Goal: Consume media (video, audio)

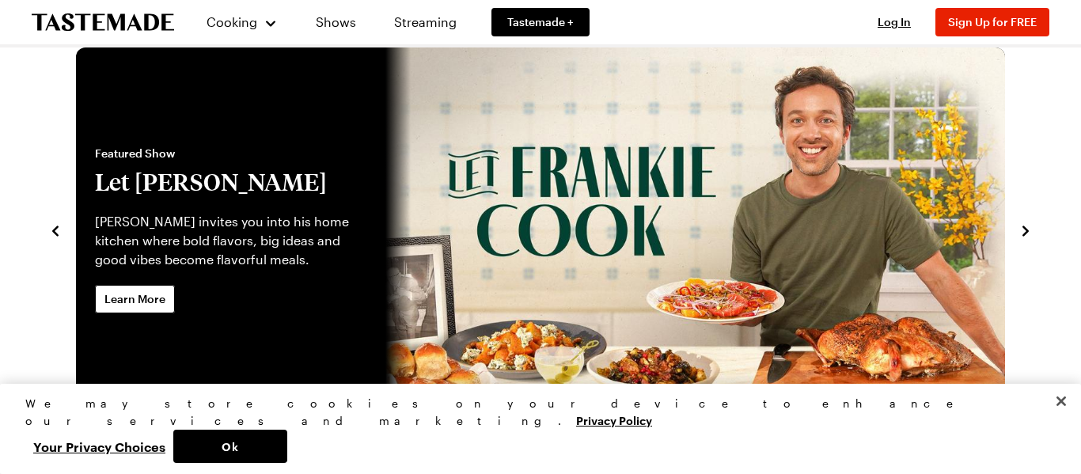
scroll to position [24, 0]
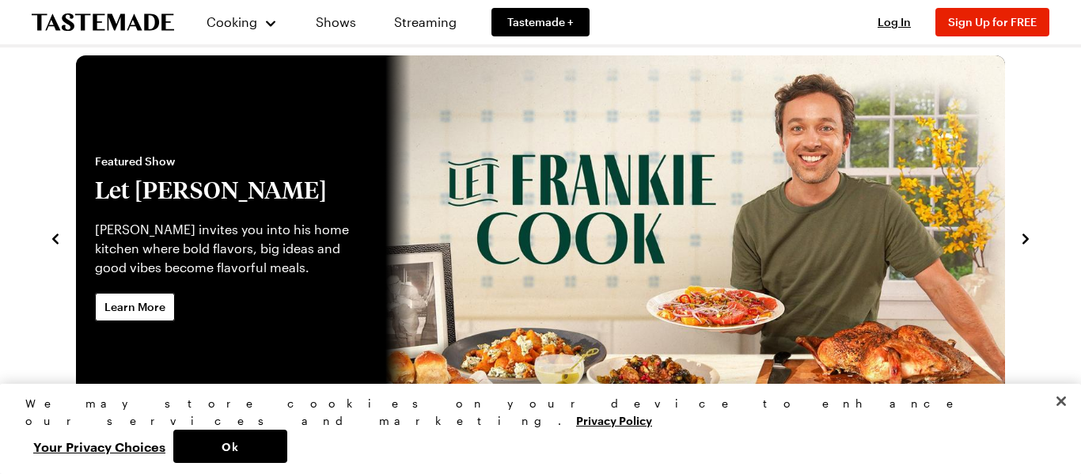
click at [76, 131] on link "Let Frankie Cook" at bounding box center [76, 237] width 0 height 364
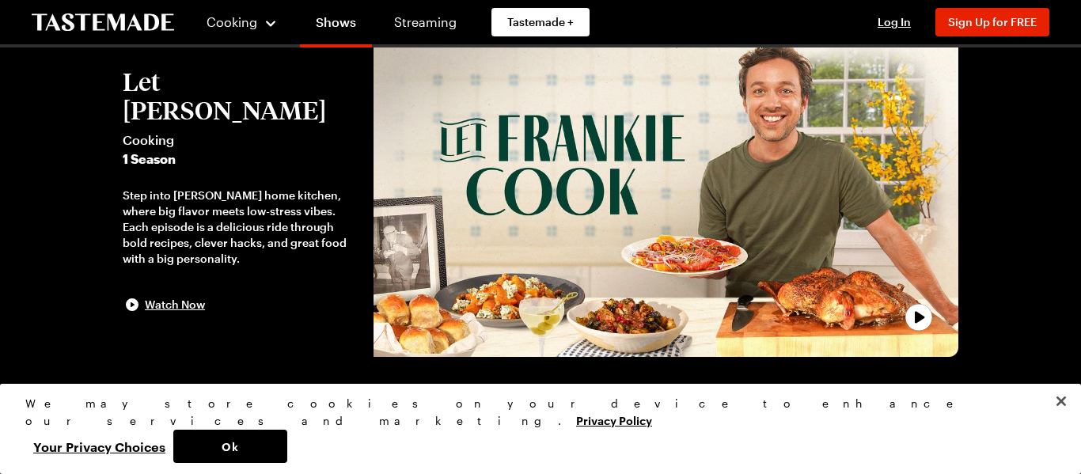
scroll to position [127, 0]
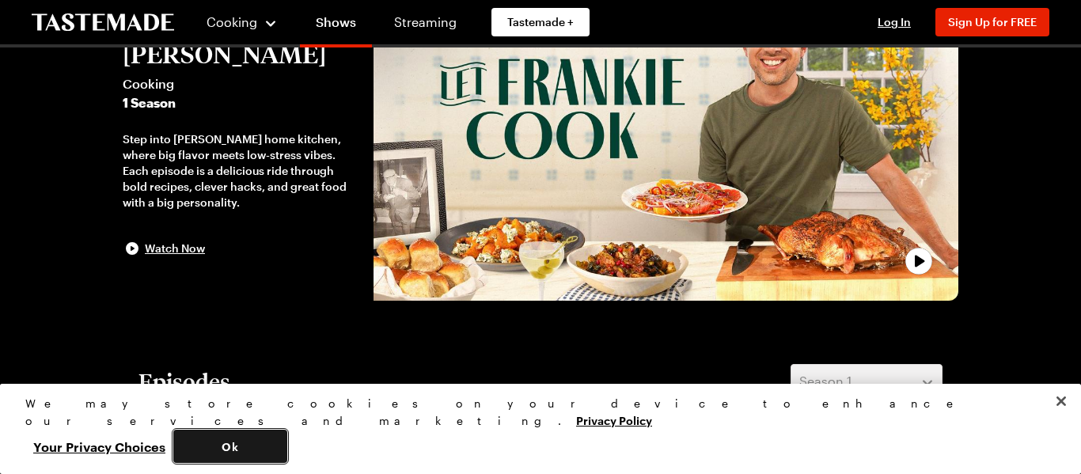
click at [287, 439] on button "Ok" at bounding box center [230, 446] width 114 height 33
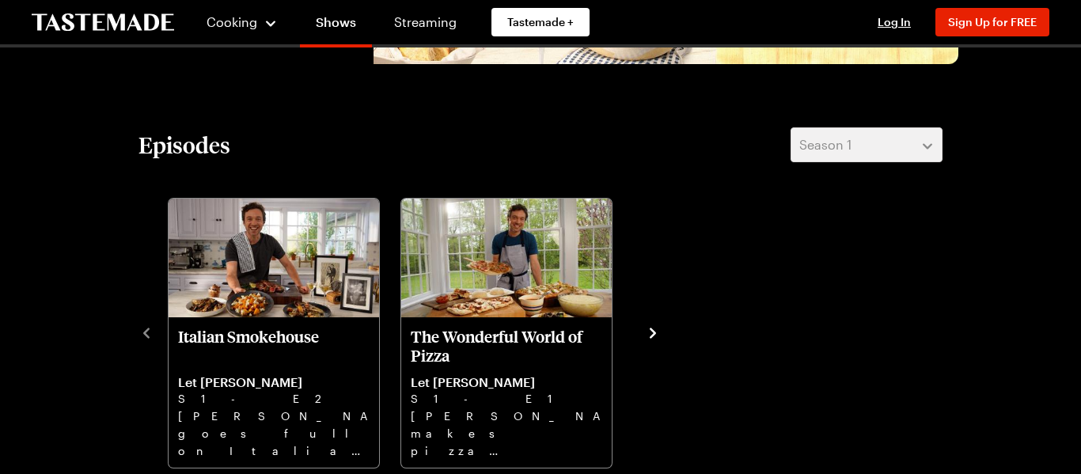
scroll to position [348, 0]
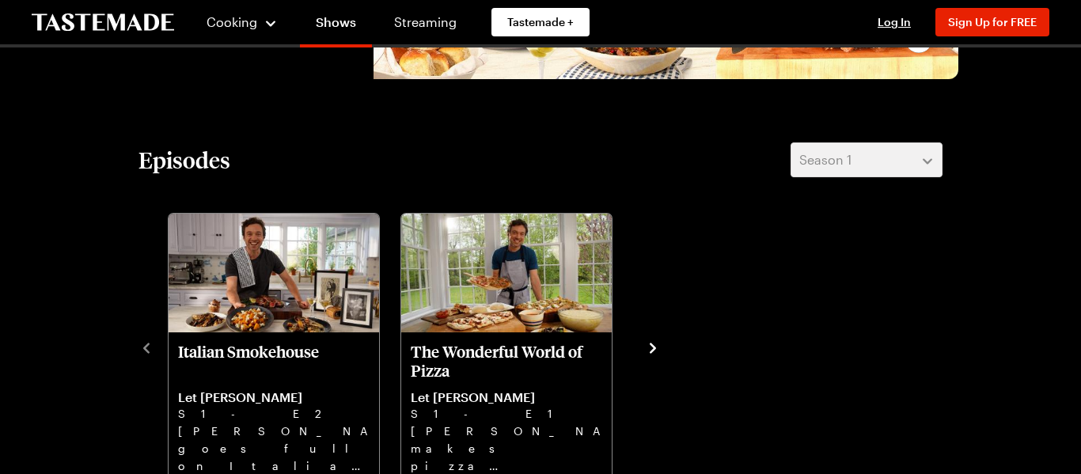
click at [653, 338] on button "navigate to next item" at bounding box center [653, 346] width 16 height 19
click at [653, 346] on icon "navigate to next item" at bounding box center [652, 348] width 6 height 10
click at [651, 349] on icon "navigate to next item" at bounding box center [653, 348] width 16 height 16
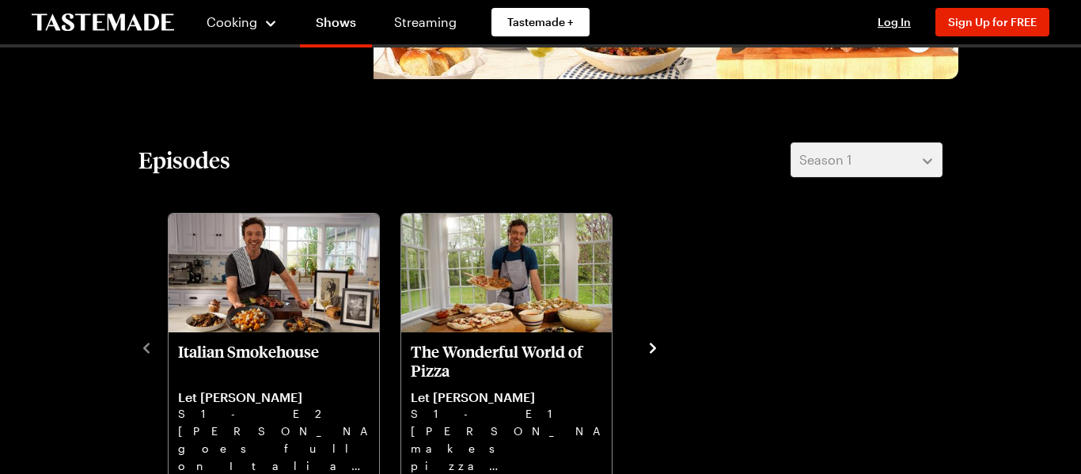
click at [651, 349] on icon "navigate to next item" at bounding box center [653, 348] width 16 height 16
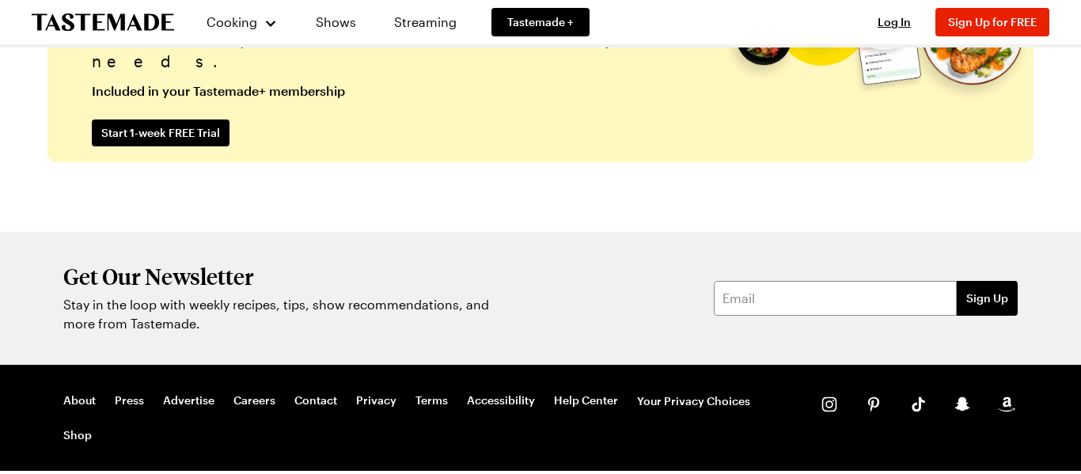
scroll to position [4060, 0]
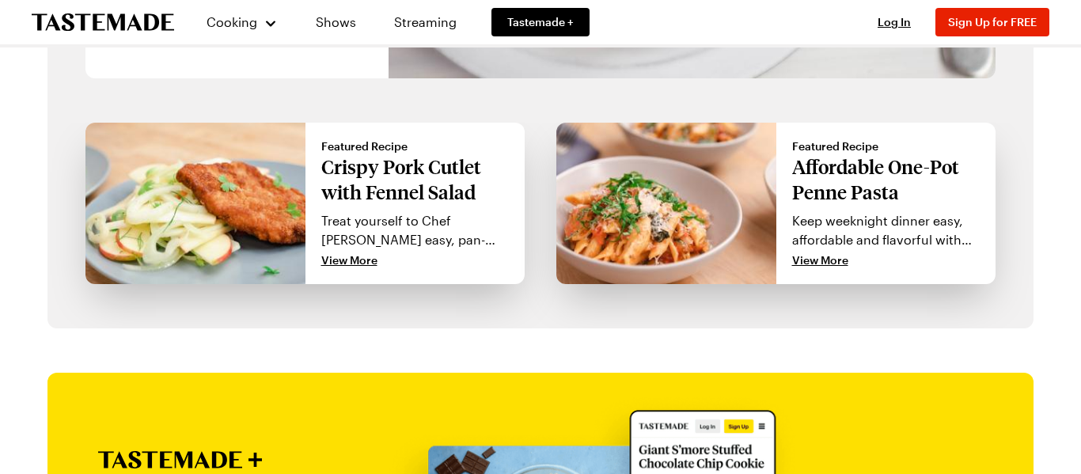
scroll to position [1455, 0]
